Goal: Navigation & Orientation: Find specific page/section

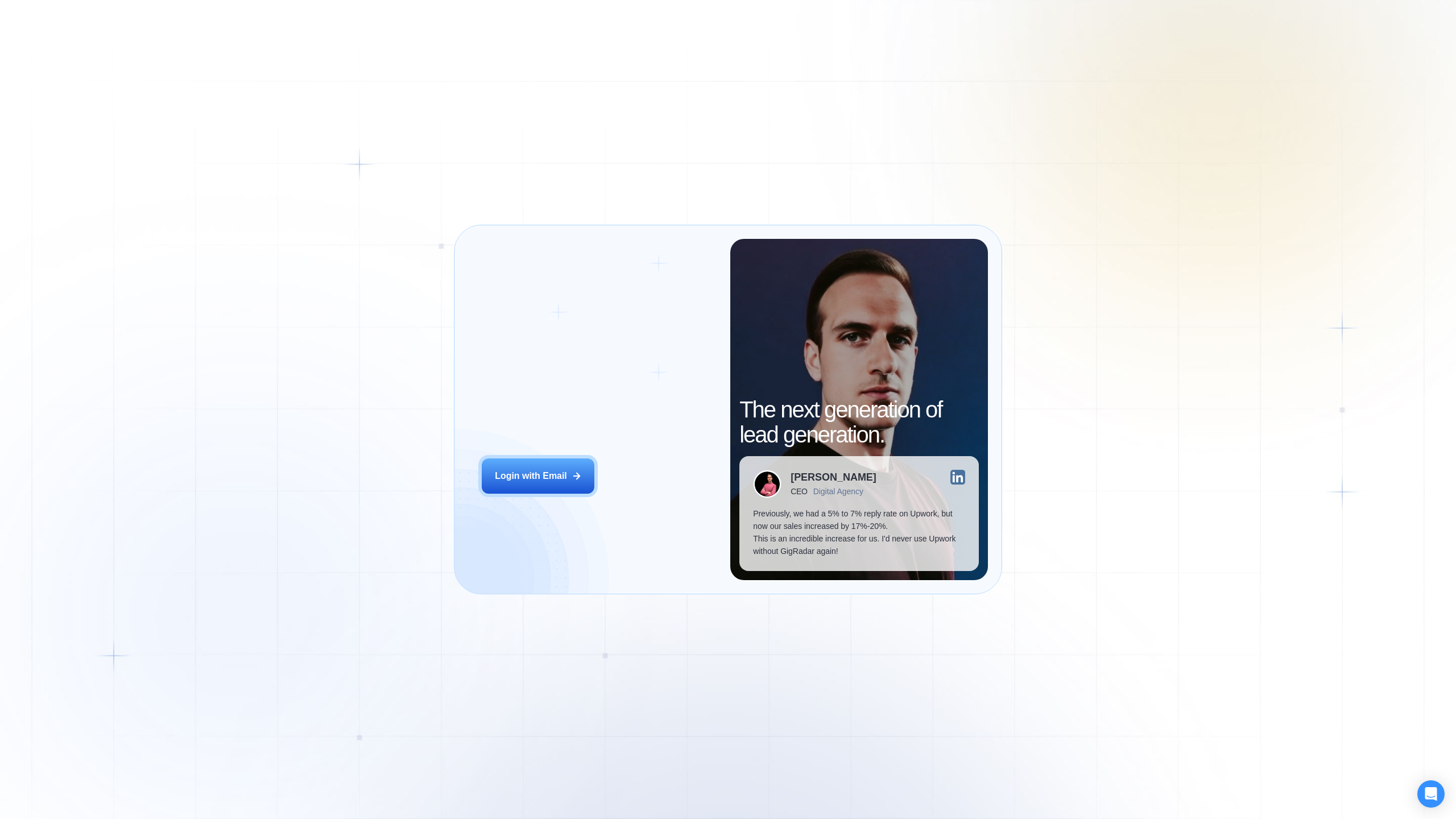
click at [534, 482] on div "Login with Email" at bounding box center [531, 476] width 72 height 13
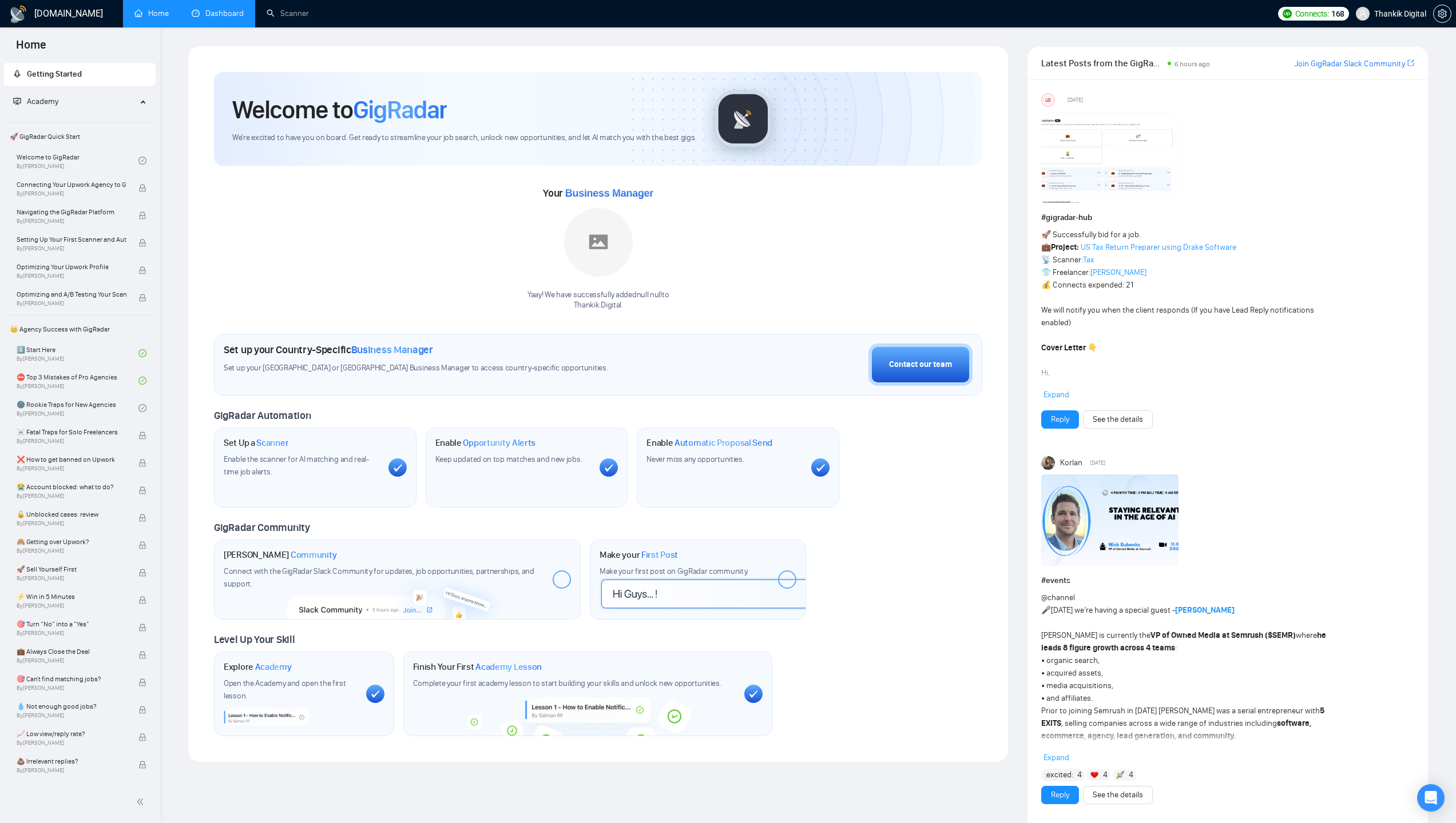
click at [236, 17] on link "Dashboard" at bounding box center [217, 13] width 52 height 9
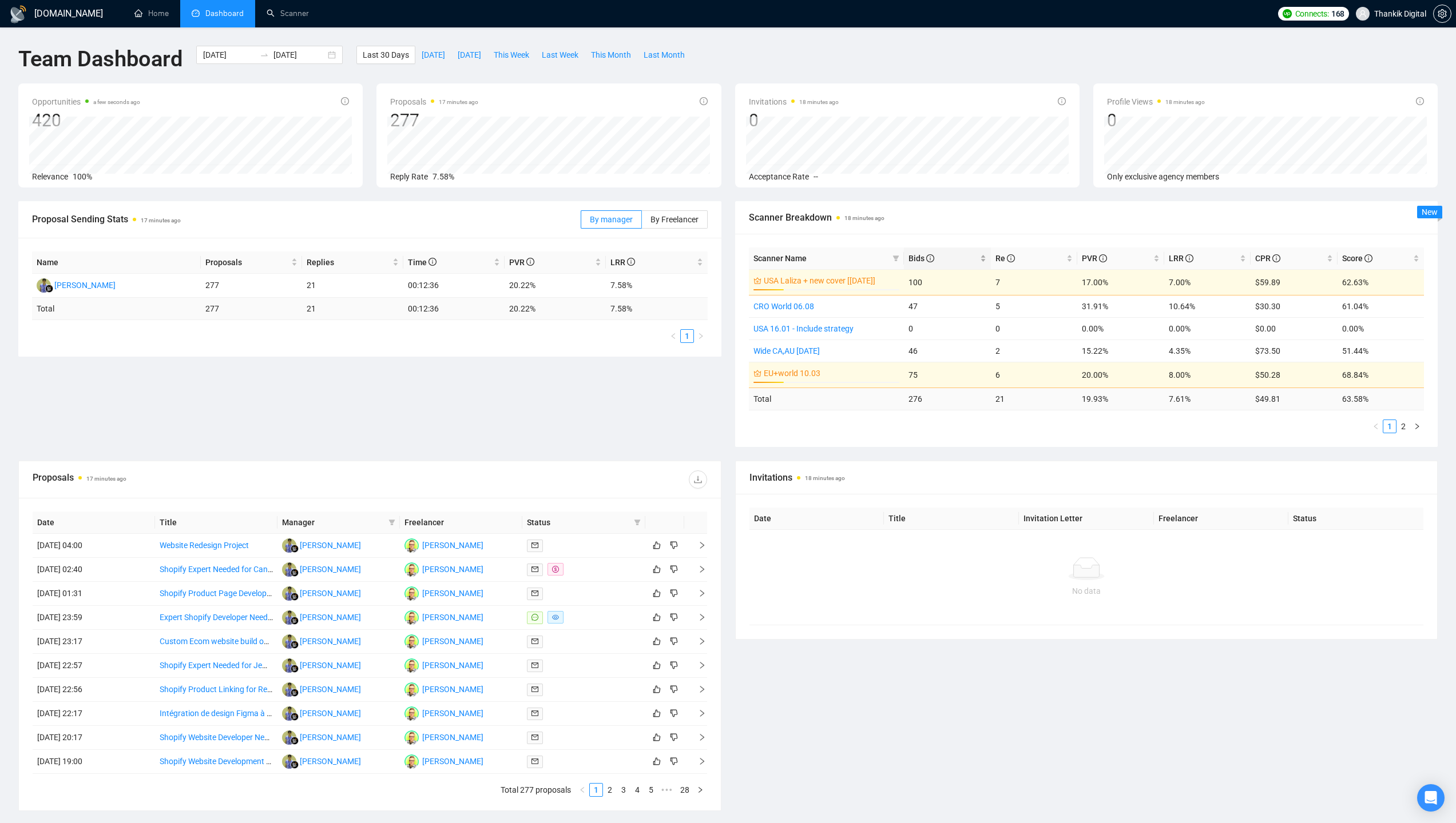
click at [932, 261] on icon "info-circle" at bounding box center [930, 258] width 8 height 8
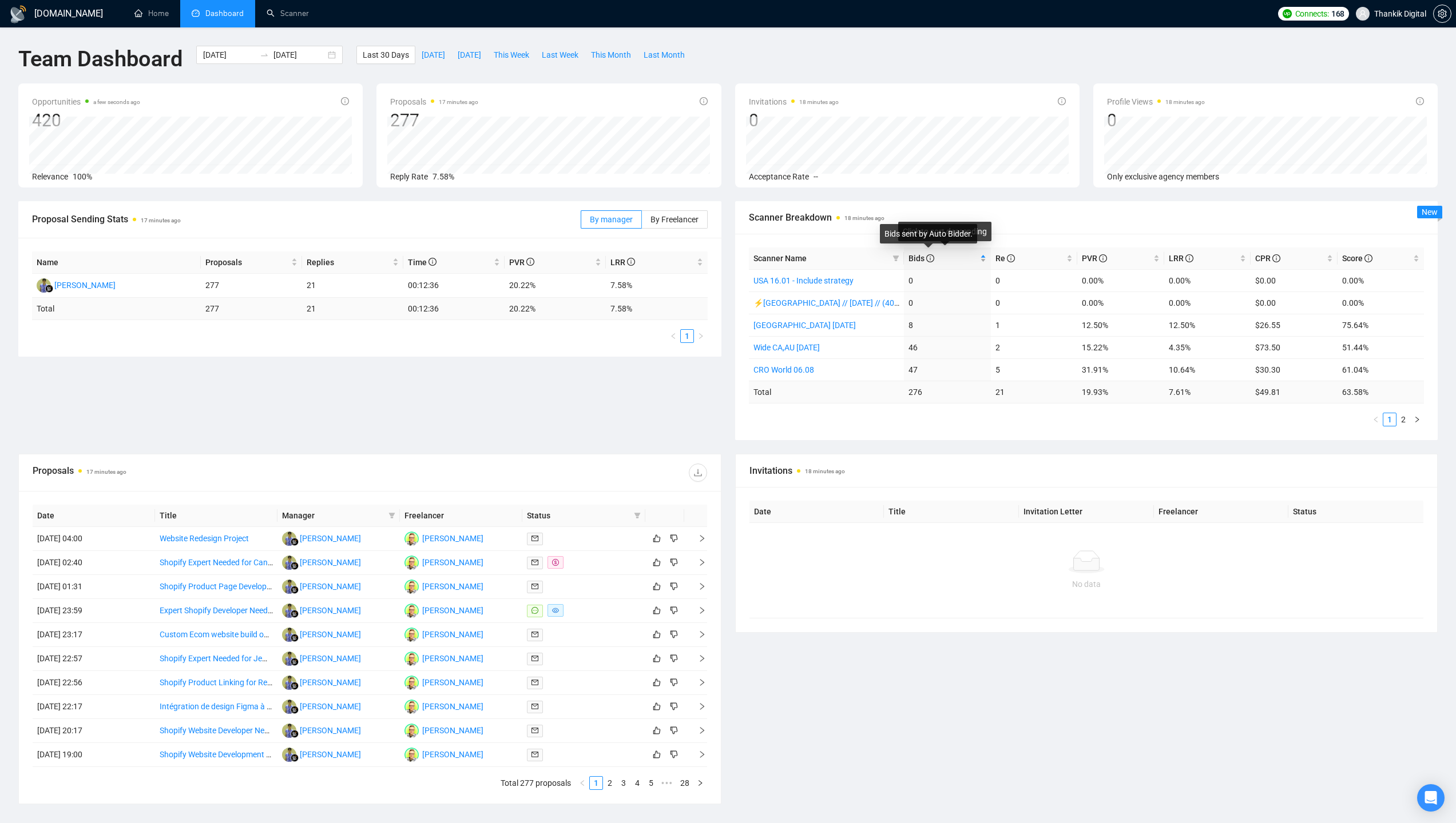
click at [932, 261] on icon "info-circle" at bounding box center [930, 258] width 8 height 8
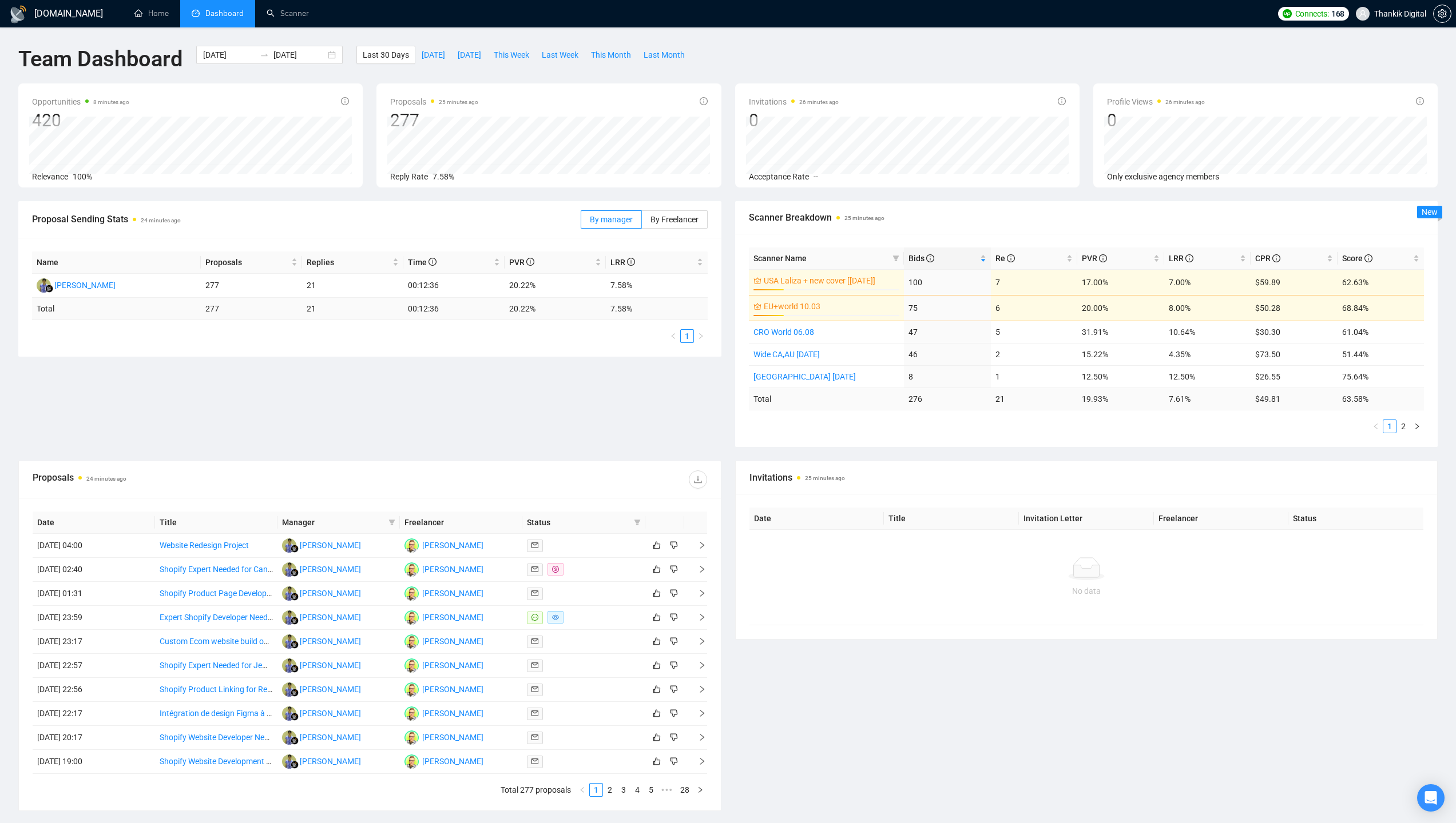
click at [764, 794] on div "Invitations 25 minutes ago Date Title Invitation Letter Freelancer Status No da…" at bounding box center [1087, 636] width 717 height 351
